Goal: Task Accomplishment & Management: Manage account settings

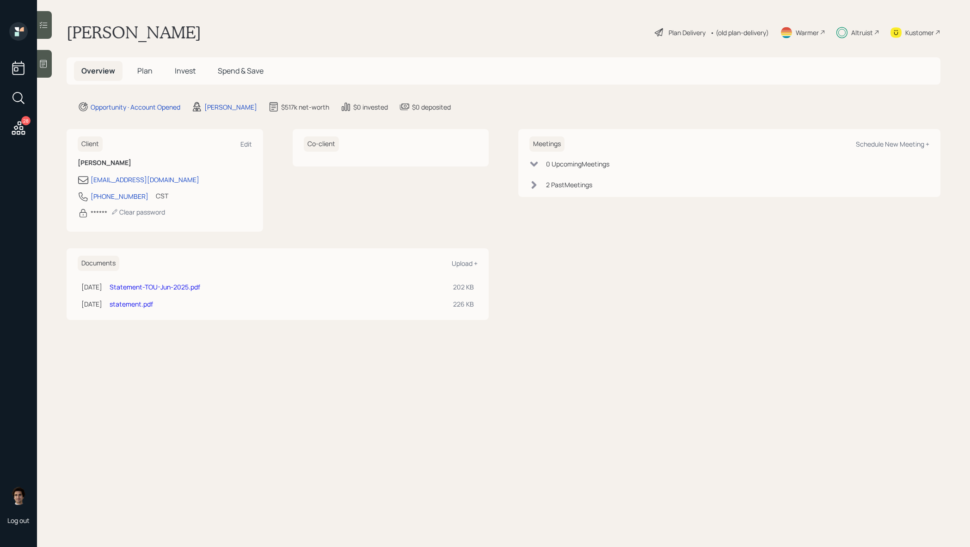
click at [181, 78] on h5 "Invest" at bounding box center [185, 71] width 36 height 20
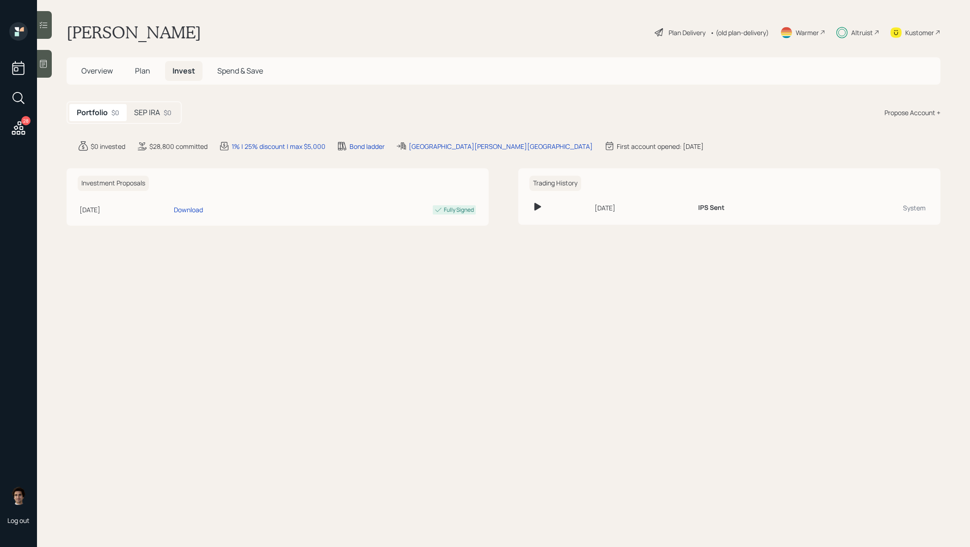
click at [169, 127] on main "[PERSON_NAME] Plan Delivery • (old plan-delivery) Warmer Altruist Kustomer Over…" at bounding box center [503, 273] width 933 height 547
click at [169, 126] on main "[PERSON_NAME] Plan Delivery • (old plan-delivery) Warmer Altruist Kustomer Over…" at bounding box center [503, 273] width 933 height 547
click at [169, 121] on div "SEP IRA $0" at bounding box center [153, 112] width 52 height 17
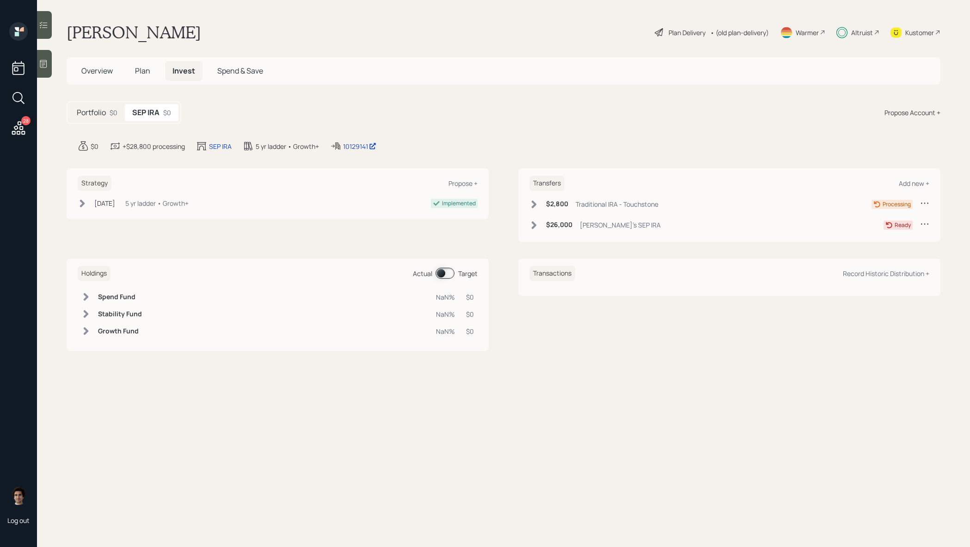
click at [17, 117] on div "28" at bounding box center [18, 99] width 17 height 79
click at [24, 134] on icon at bounding box center [18, 127] width 13 height 13
